Goal: Task Accomplishment & Management: Use online tool/utility

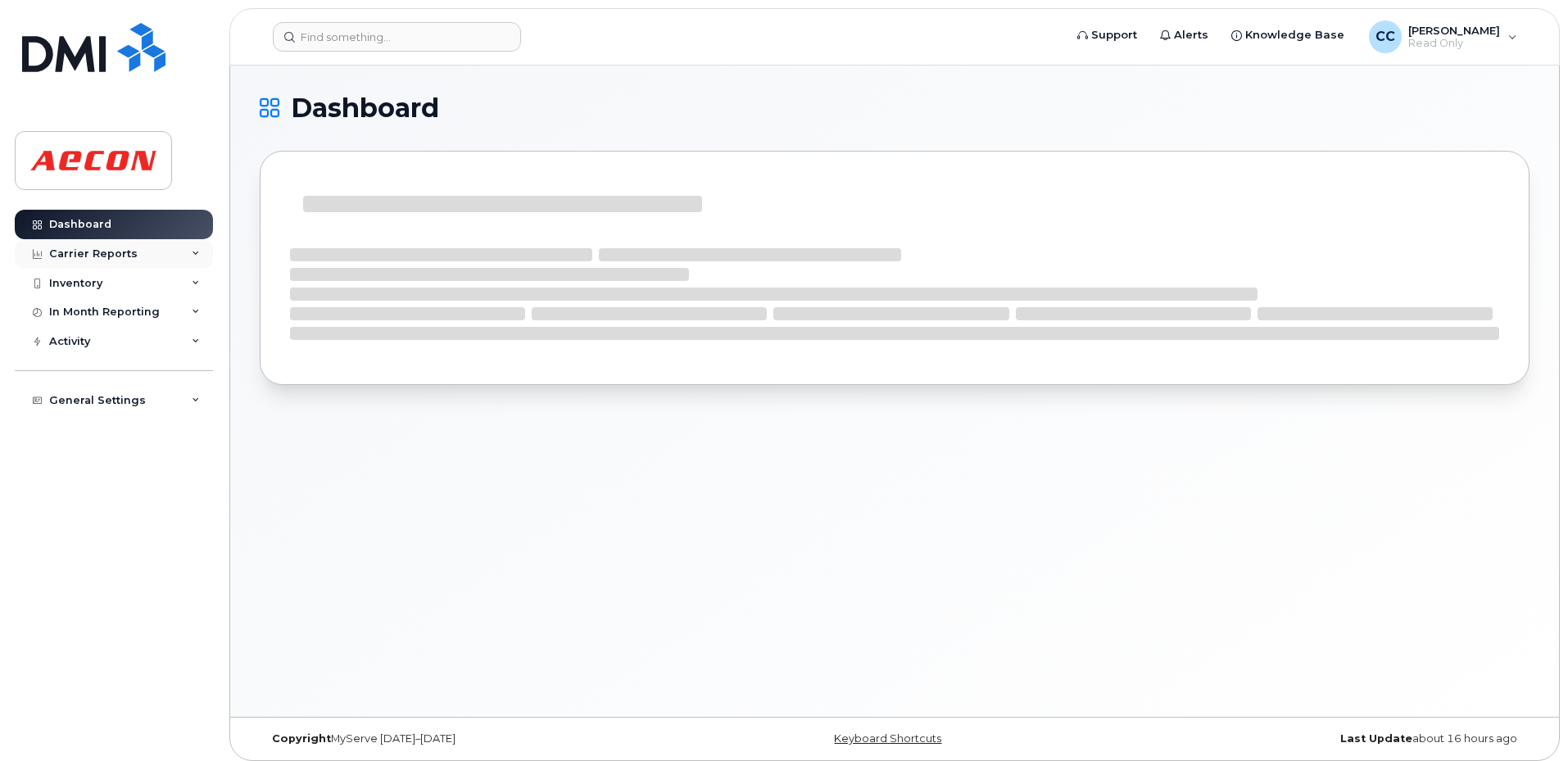
click at [121, 258] on div "Carrier Reports" at bounding box center [93, 254] width 88 height 13
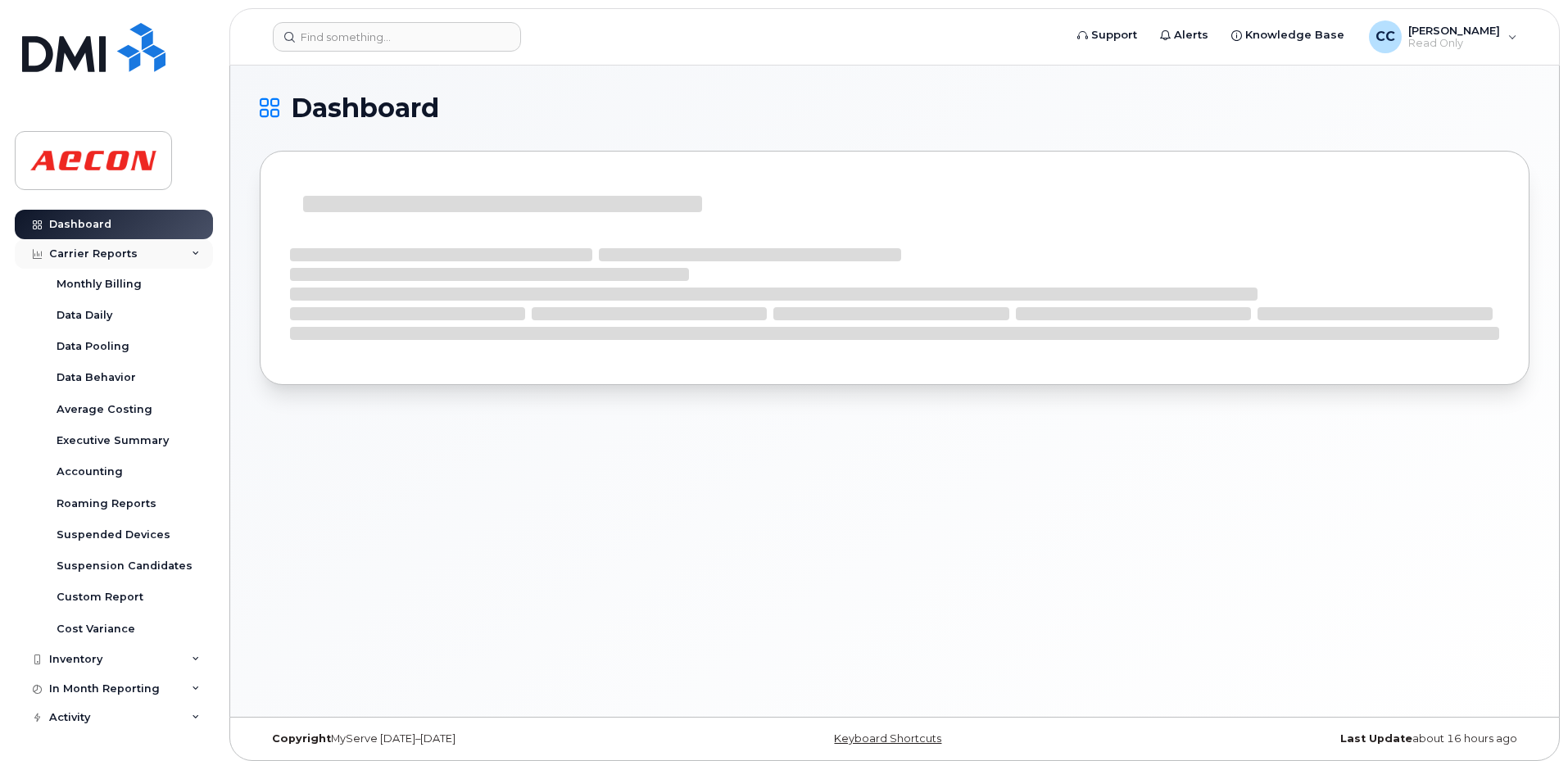
click at [115, 256] on div "Carrier Reports" at bounding box center [93, 254] width 88 height 13
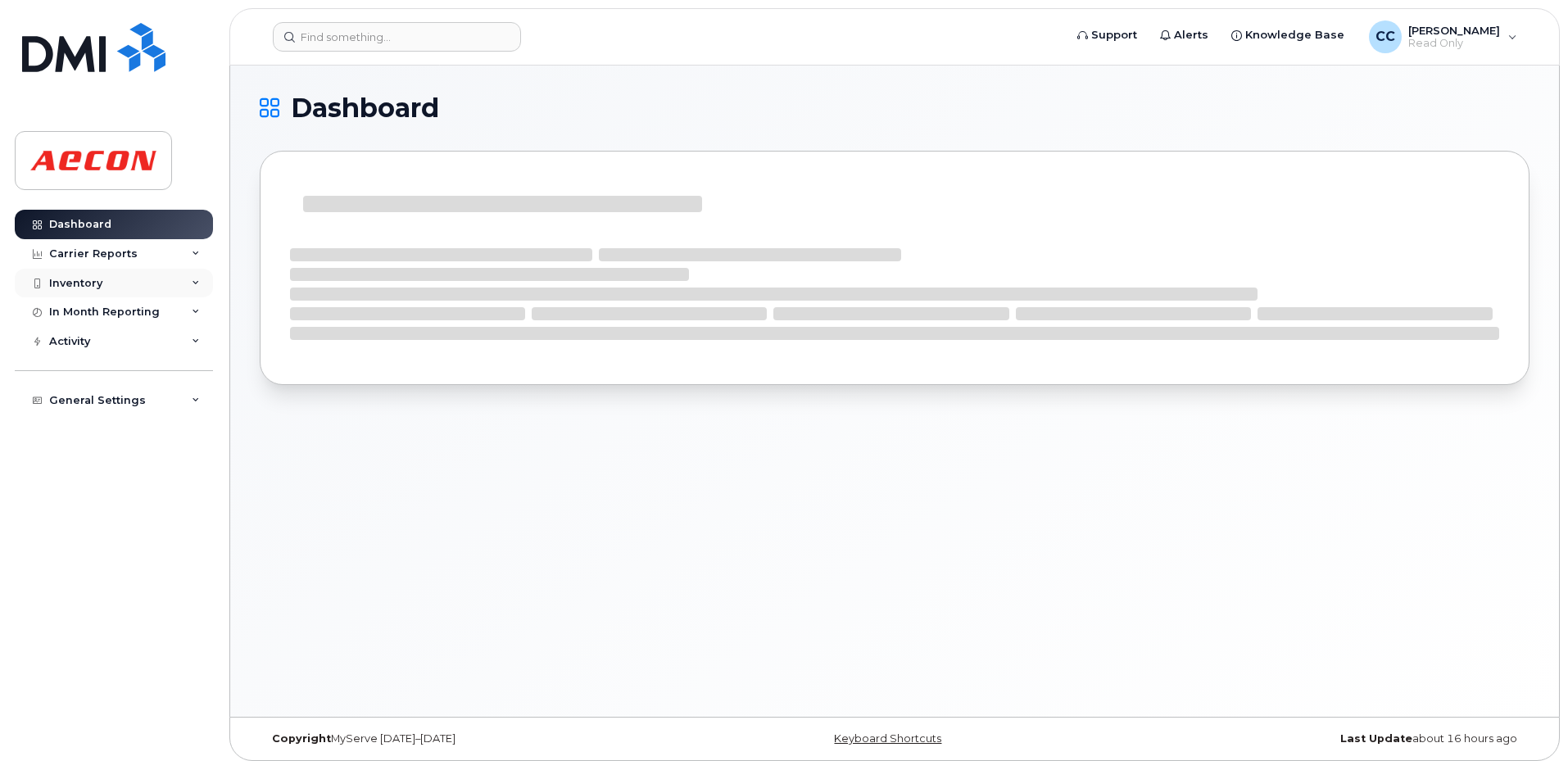
click at [119, 277] on div "Inventory" at bounding box center [114, 284] width 199 height 30
click at [108, 305] on div "Mobility Devices" at bounding box center [103, 313] width 93 height 15
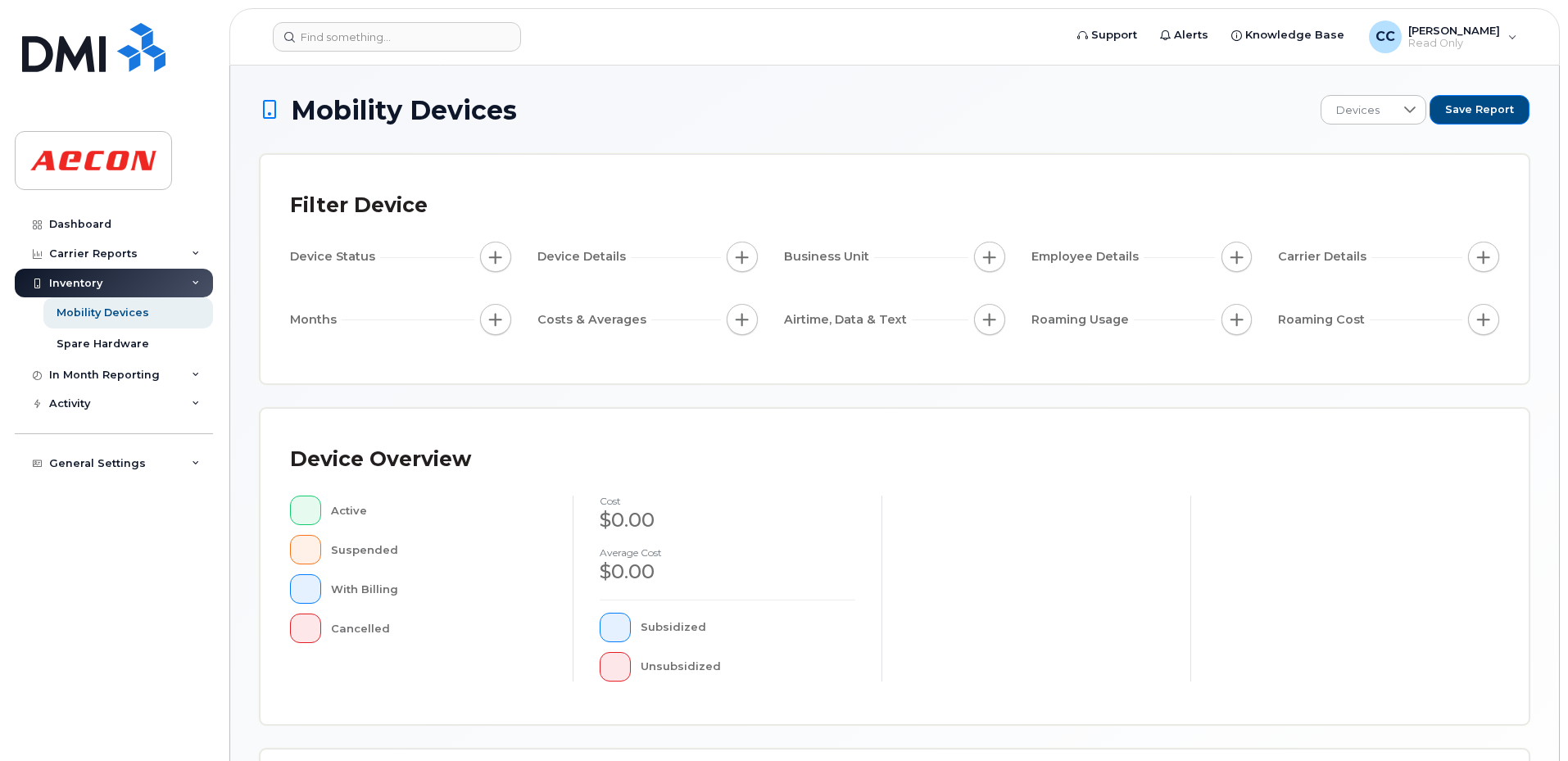
click at [739, 320] on span "button" at bounding box center [742, 319] width 13 height 13
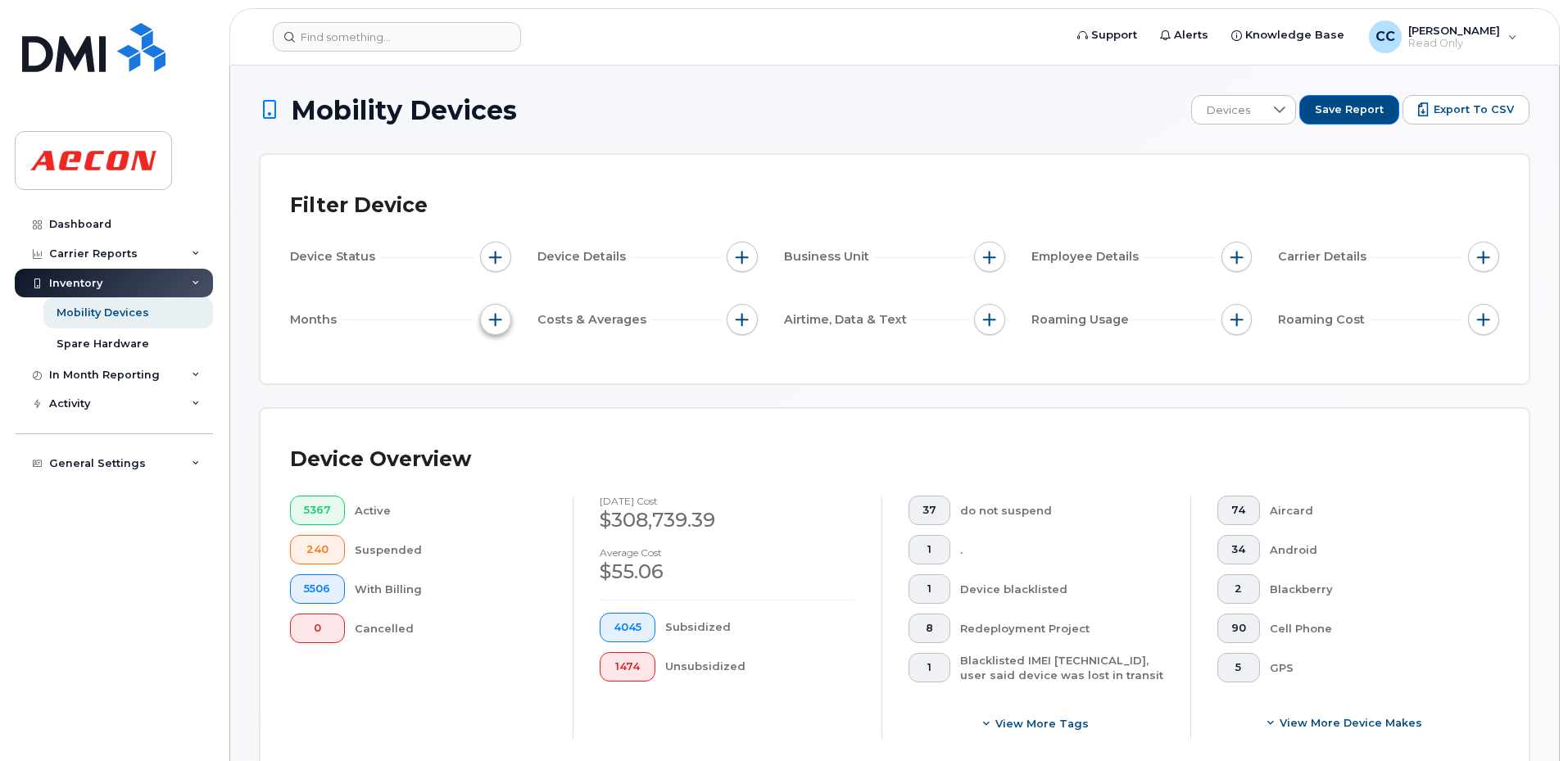
click at [486, 318] on button "button" at bounding box center [495, 320] width 32 height 32
click at [1232, 262] on span "button" at bounding box center [1237, 257] width 13 height 13
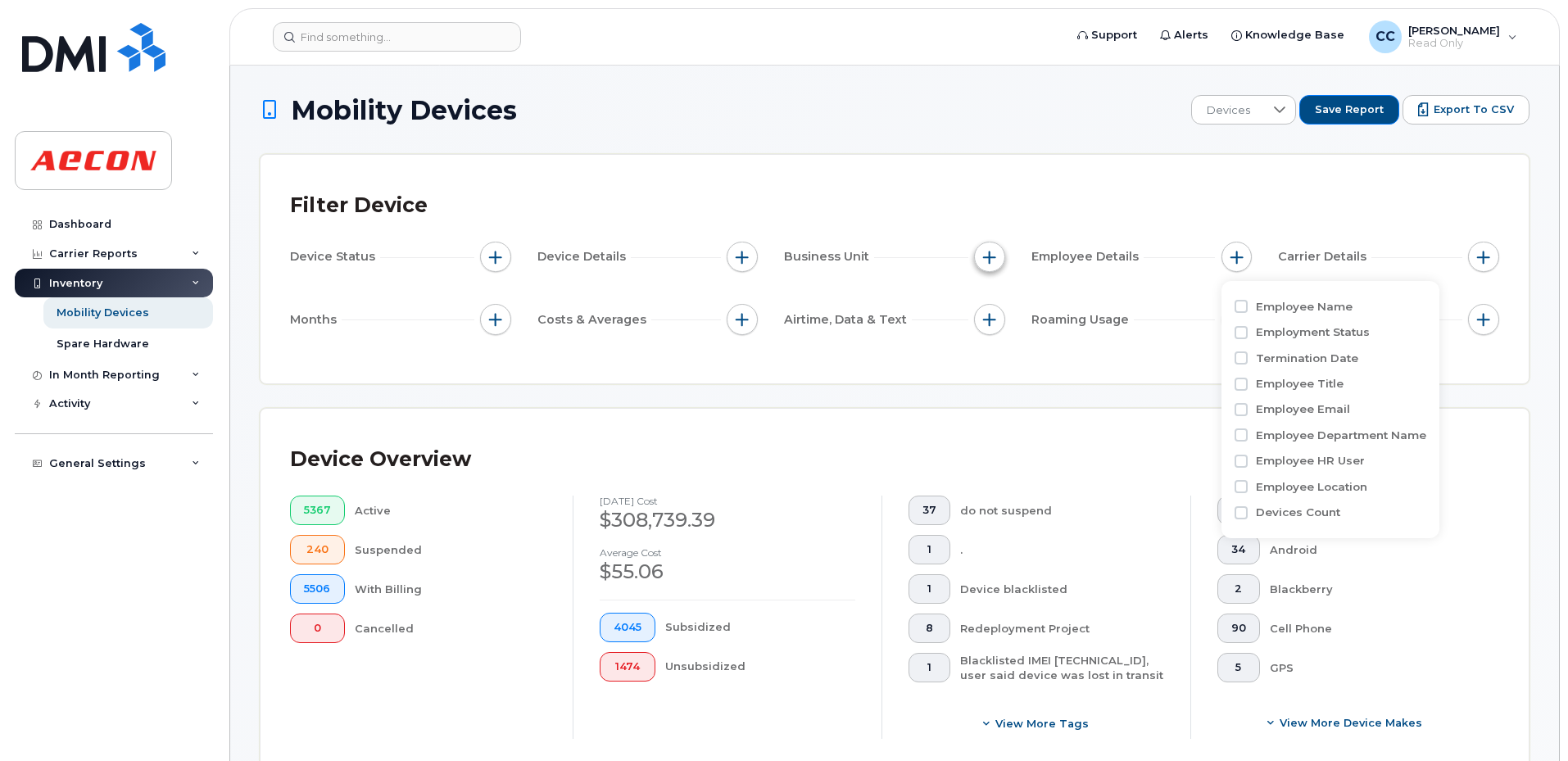
click at [995, 253] on span "button" at bounding box center [990, 257] width 13 height 13
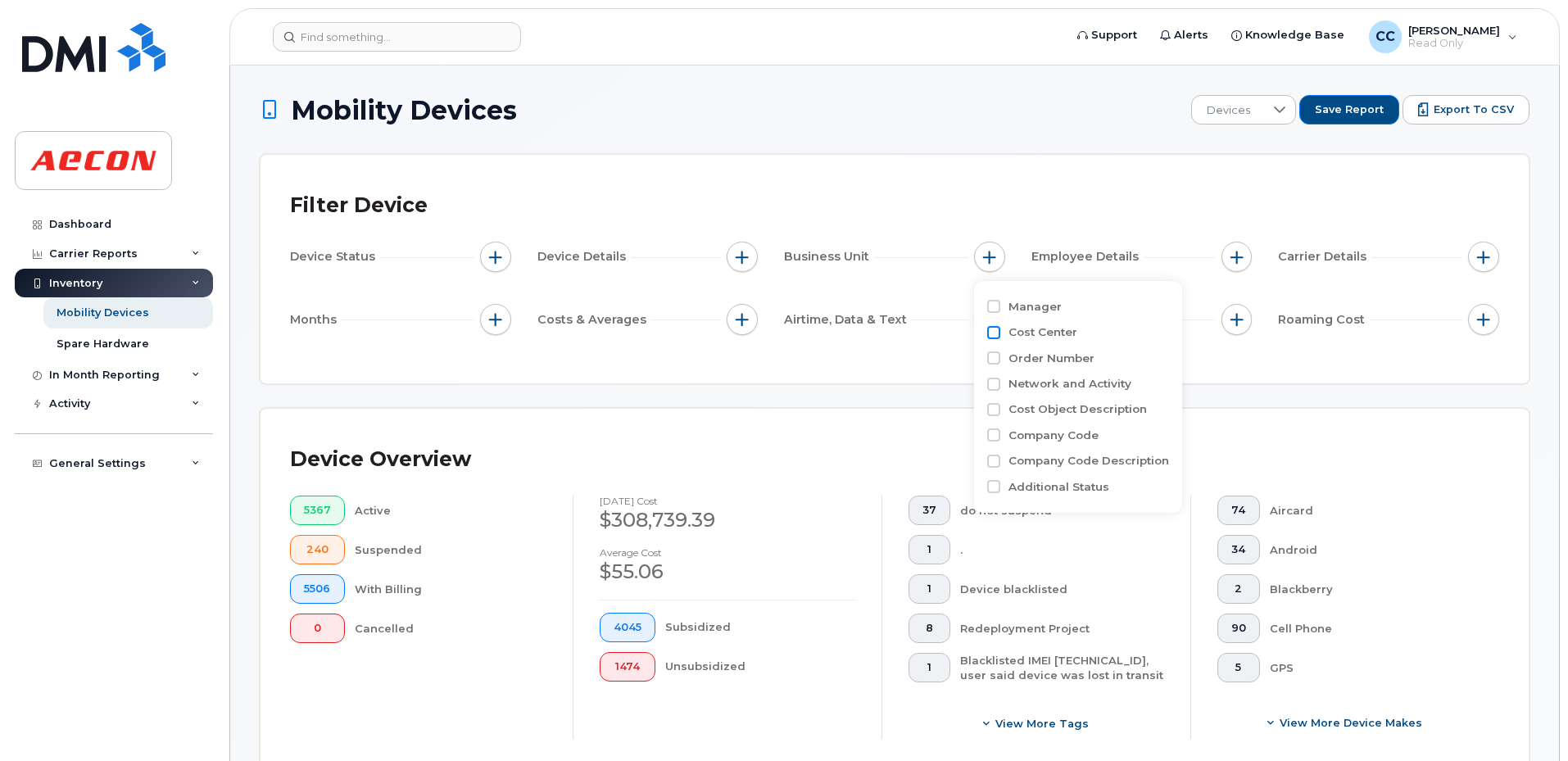
click at [991, 338] on input "Cost Center" at bounding box center [994, 332] width 13 height 13
checkbox input "true"
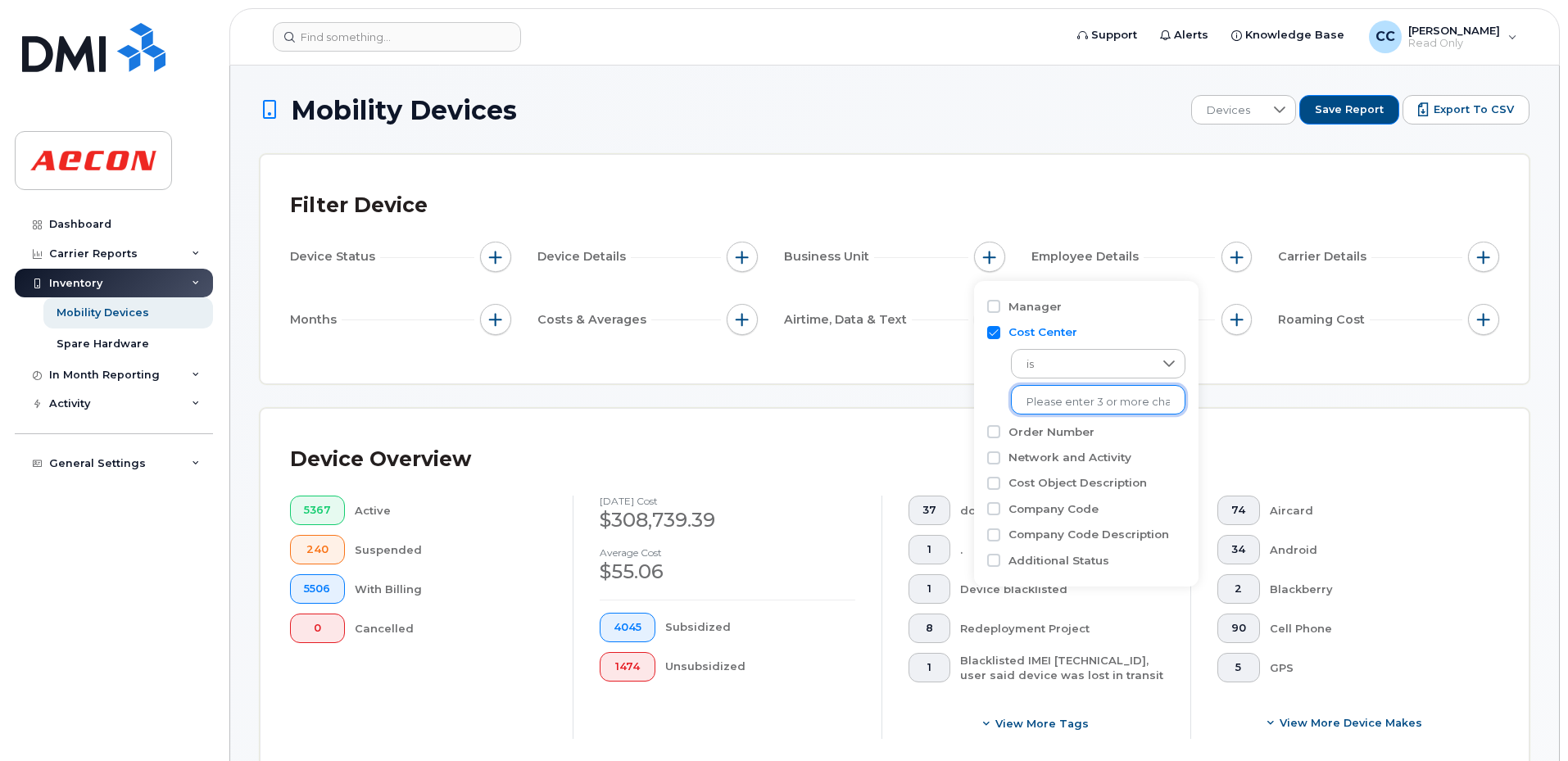
click at [1055, 396] on input "text" at bounding box center [1098, 403] width 144 height 15
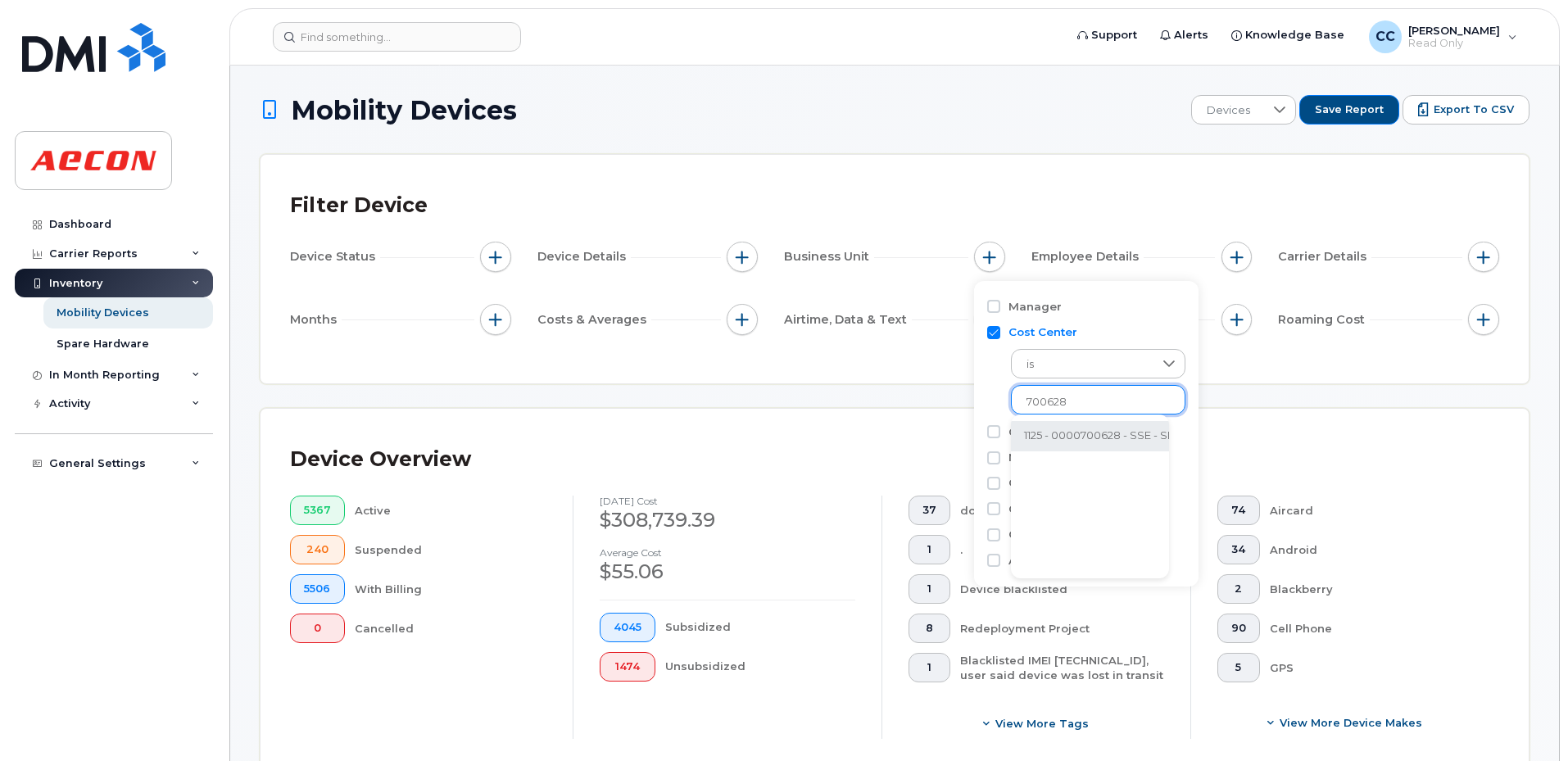
type input "700628"
click at [1070, 440] on li "1125 - 0000700628 - SSE - SRS Overhead (Aecon internal)" at bounding box center [1176, 436] width 328 height 31
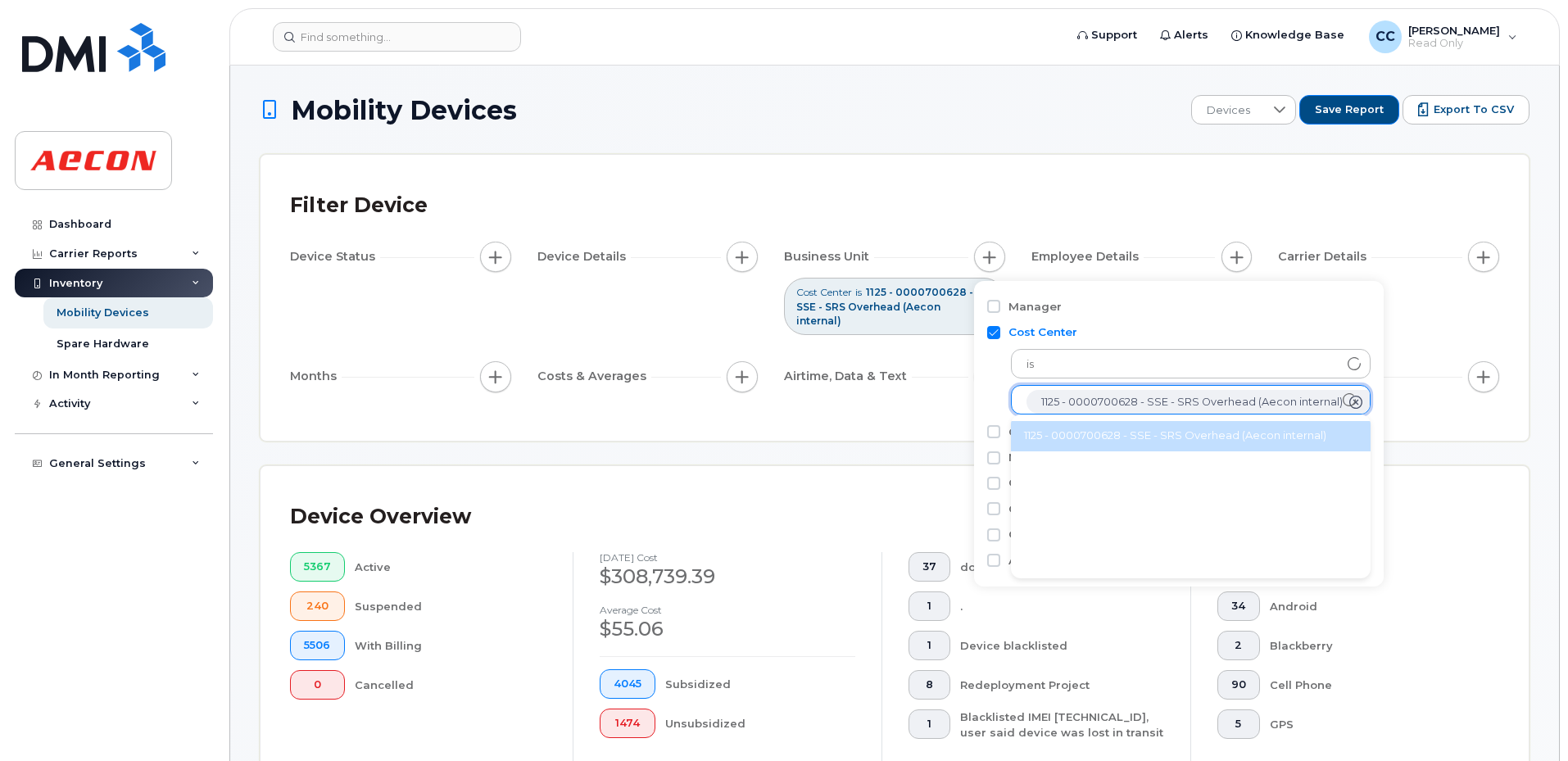
scroll to position [32, 0]
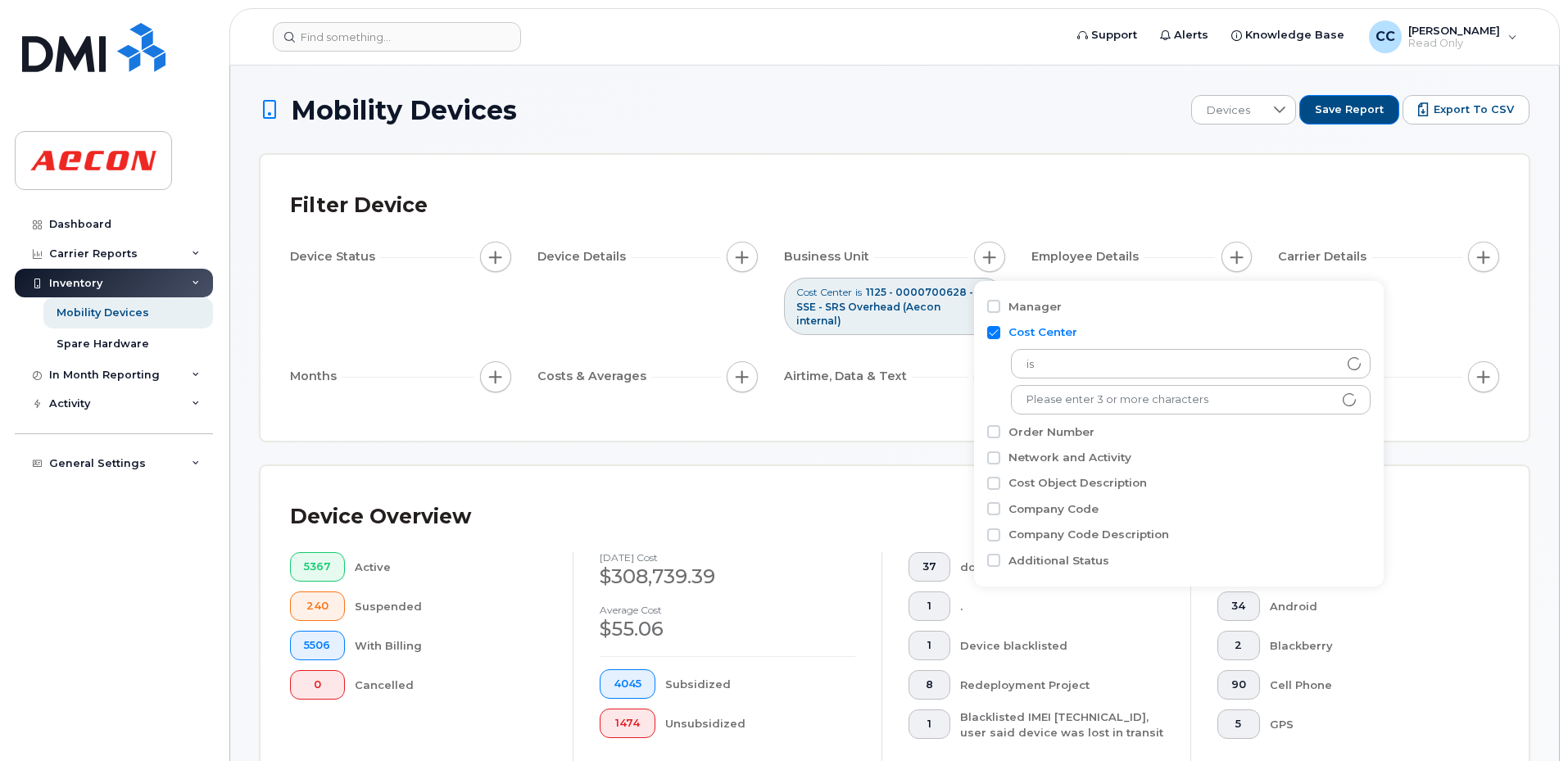
click at [490, 381] on span "button" at bounding box center [495, 377] width 13 height 13
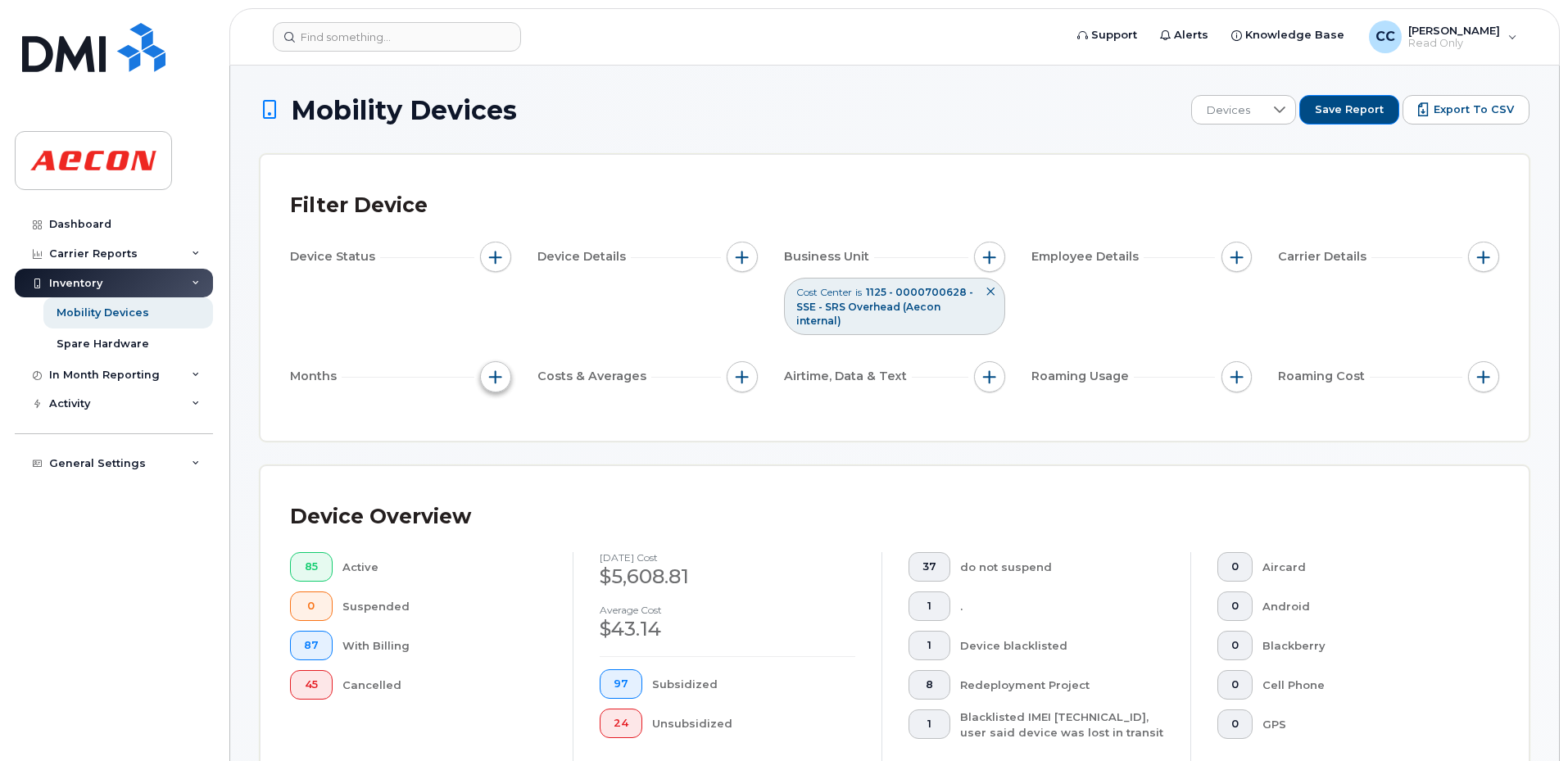
click at [494, 371] on span "button" at bounding box center [495, 377] width 13 height 13
click at [504, 430] on input "Billing Cycle" at bounding box center [500, 427] width 13 height 13
checkbox input "true"
click at [557, 485] on div at bounding box center [571, 494] width 32 height 28
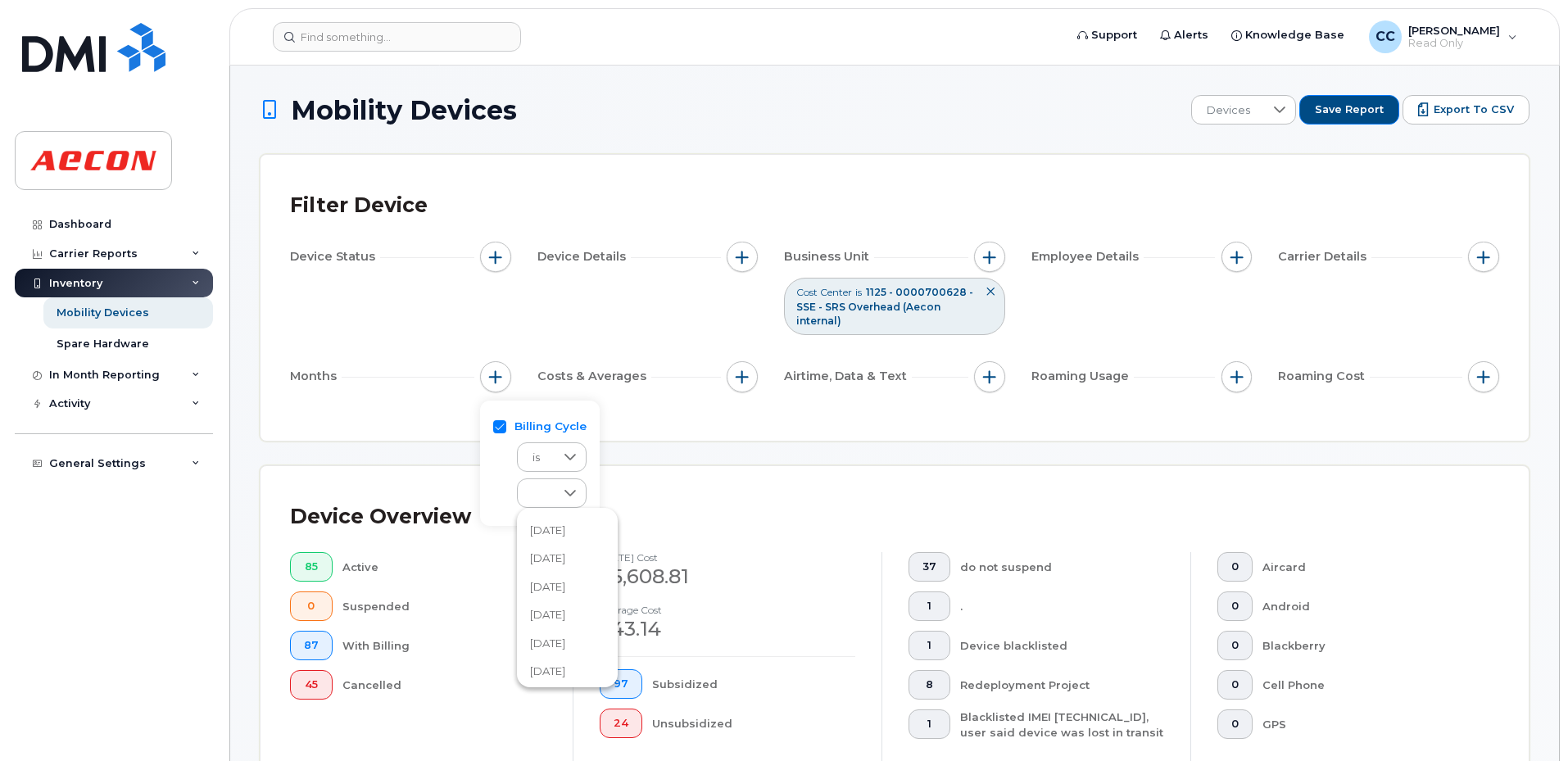
click at [559, 557] on span "[DATE]" at bounding box center [547, 558] width 35 height 16
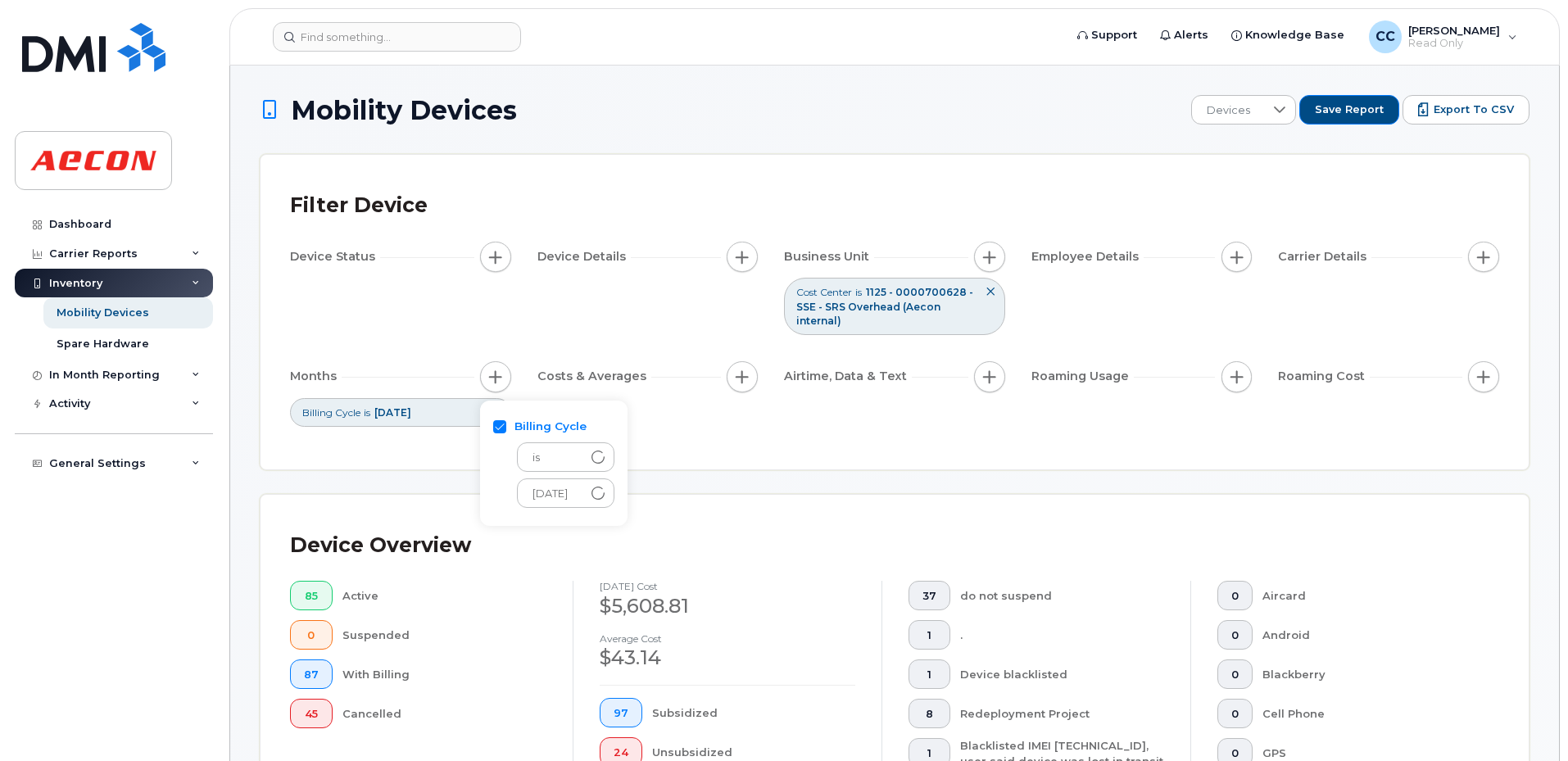
click at [407, 450] on div "Filter Device Device Status Device Details Business Unit Cost Center is 1125 - …" at bounding box center [894, 312] width 1268 height 315
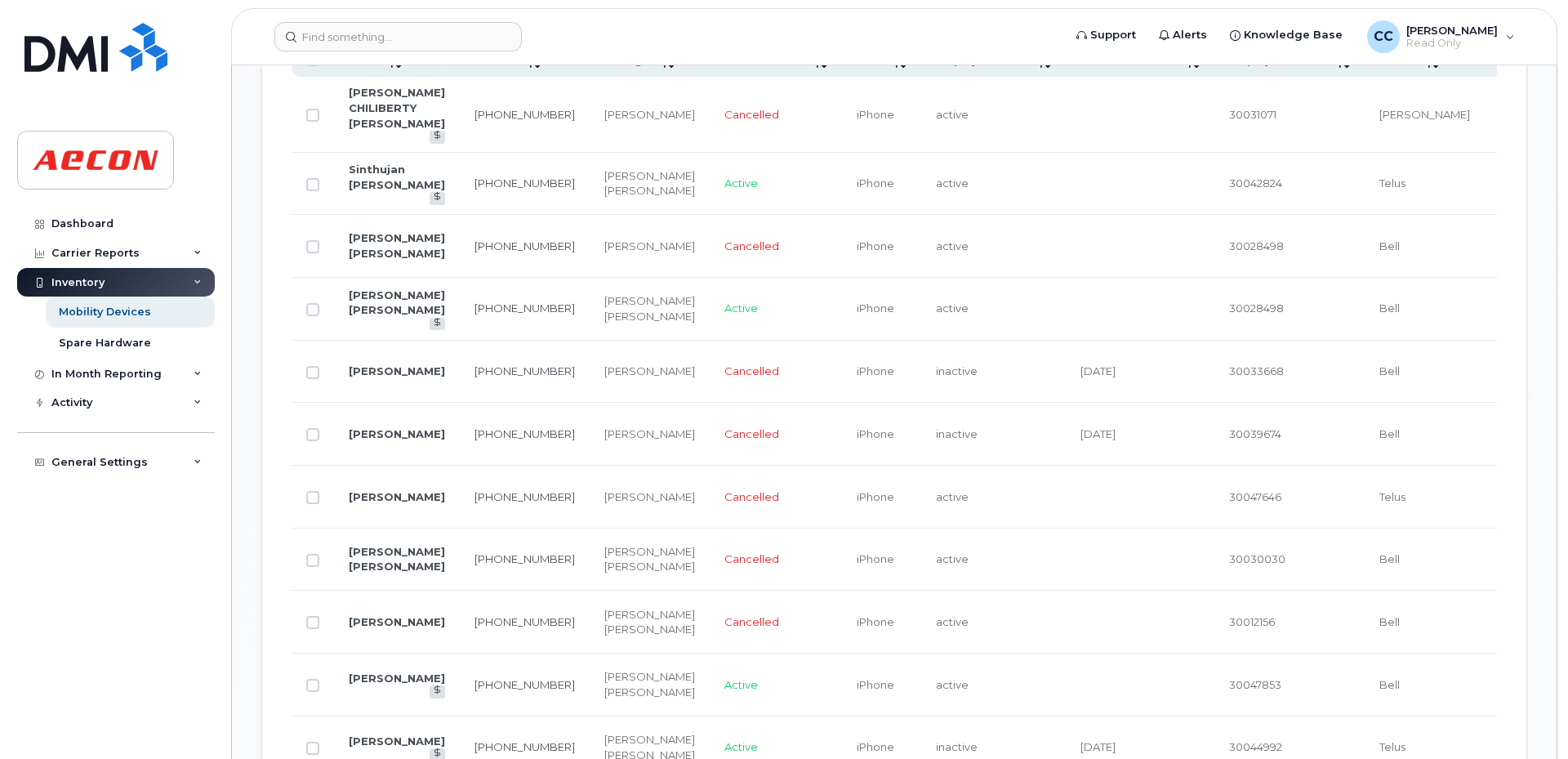
scroll to position [653, 0]
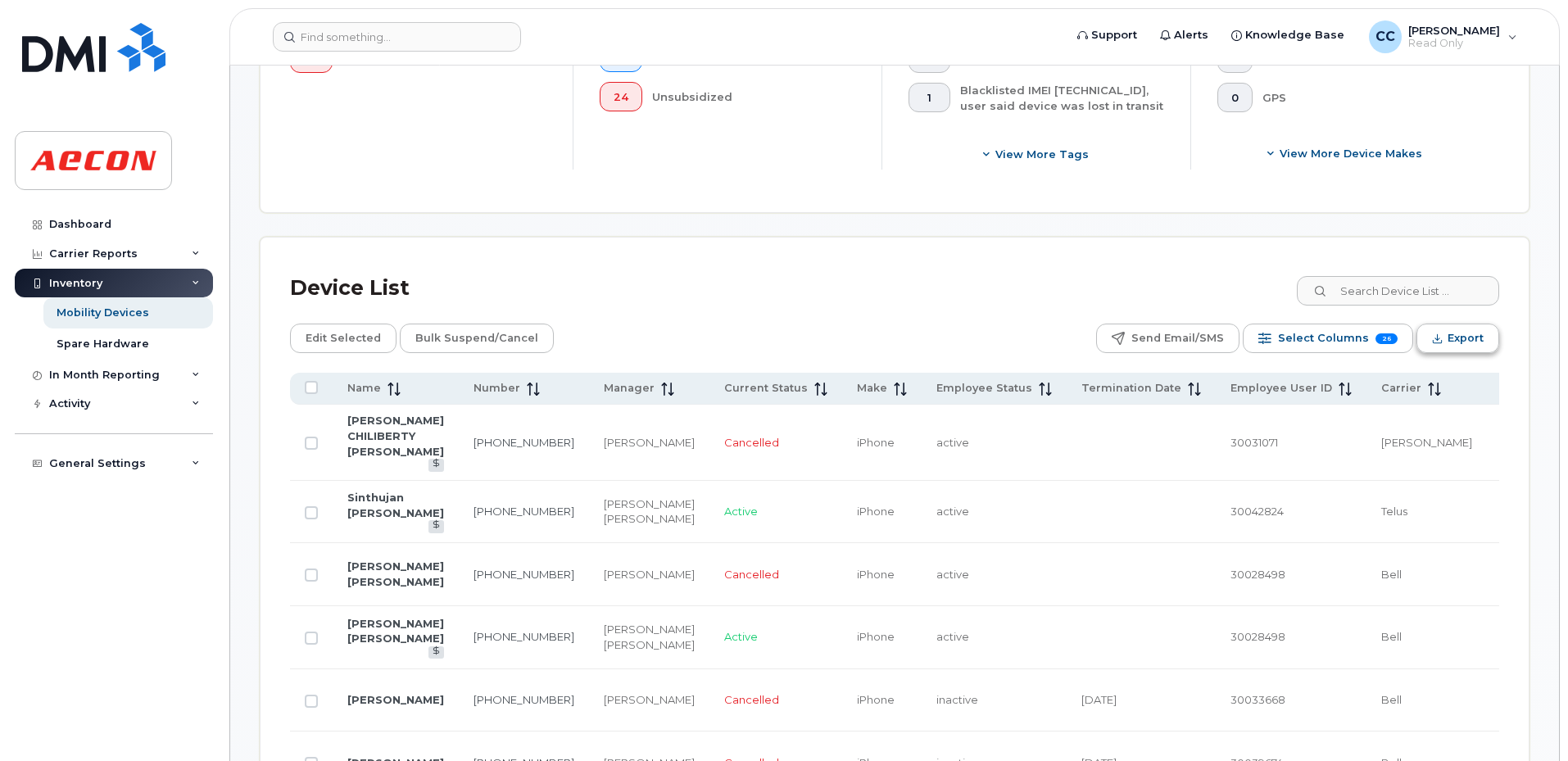
click at [1460, 338] on span "Export" at bounding box center [1465, 338] width 36 height 24
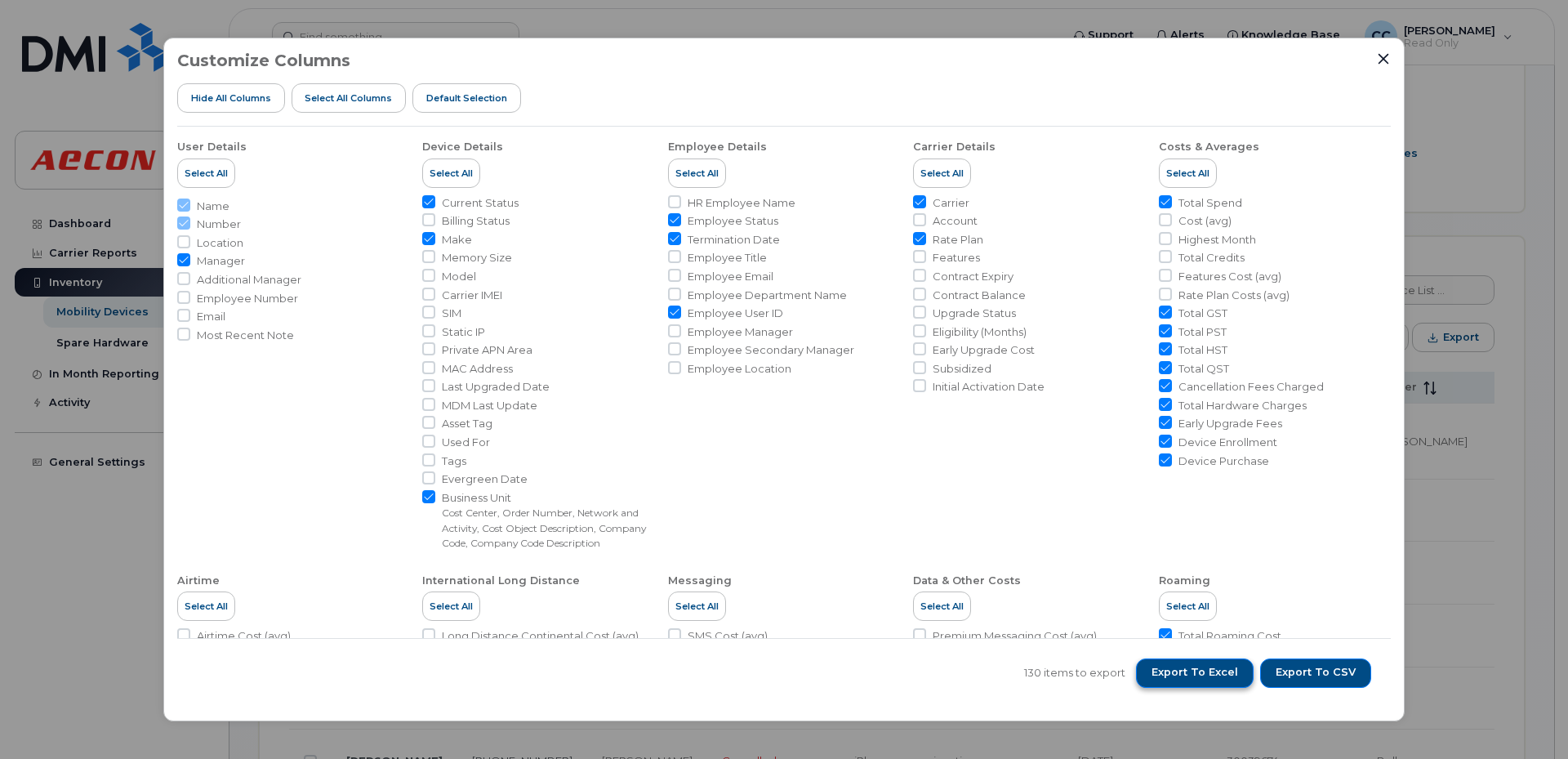
click at [1206, 668] on span "Export to Excel" at bounding box center [1195, 673] width 87 height 15
